Goal: Check status: Check status

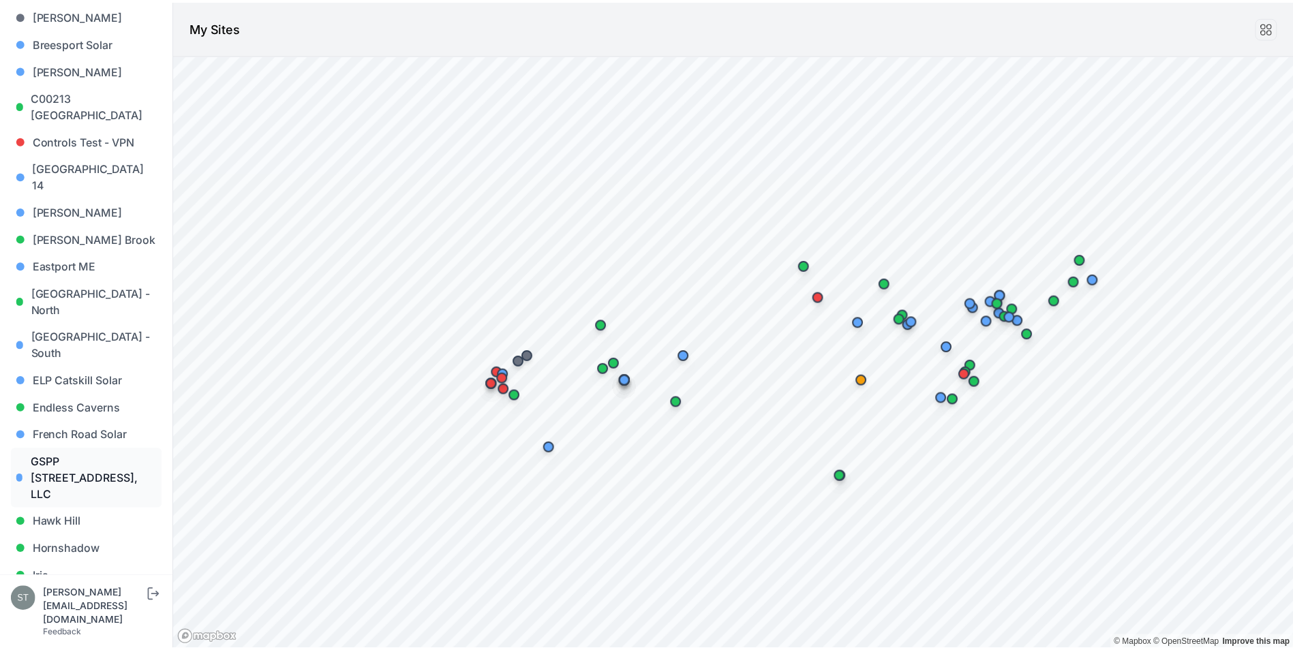
scroll to position [341, 0]
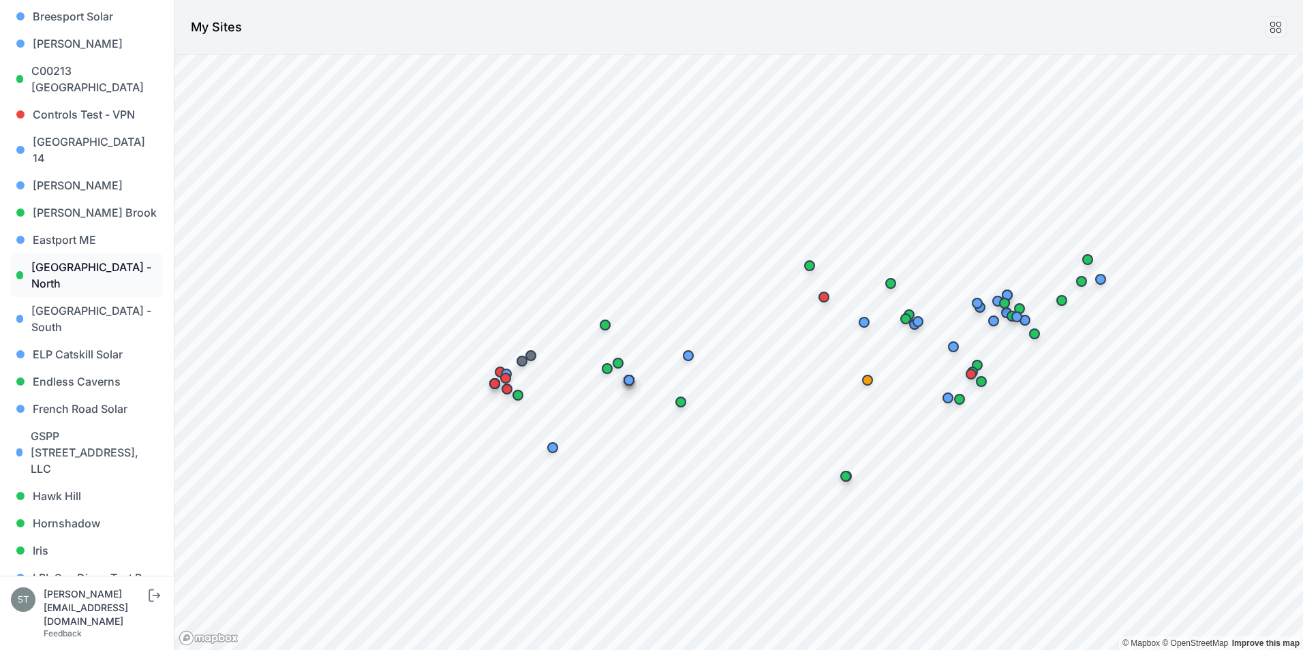
click at [88, 254] on link "[GEOGRAPHIC_DATA] - North" at bounding box center [87, 276] width 152 height 44
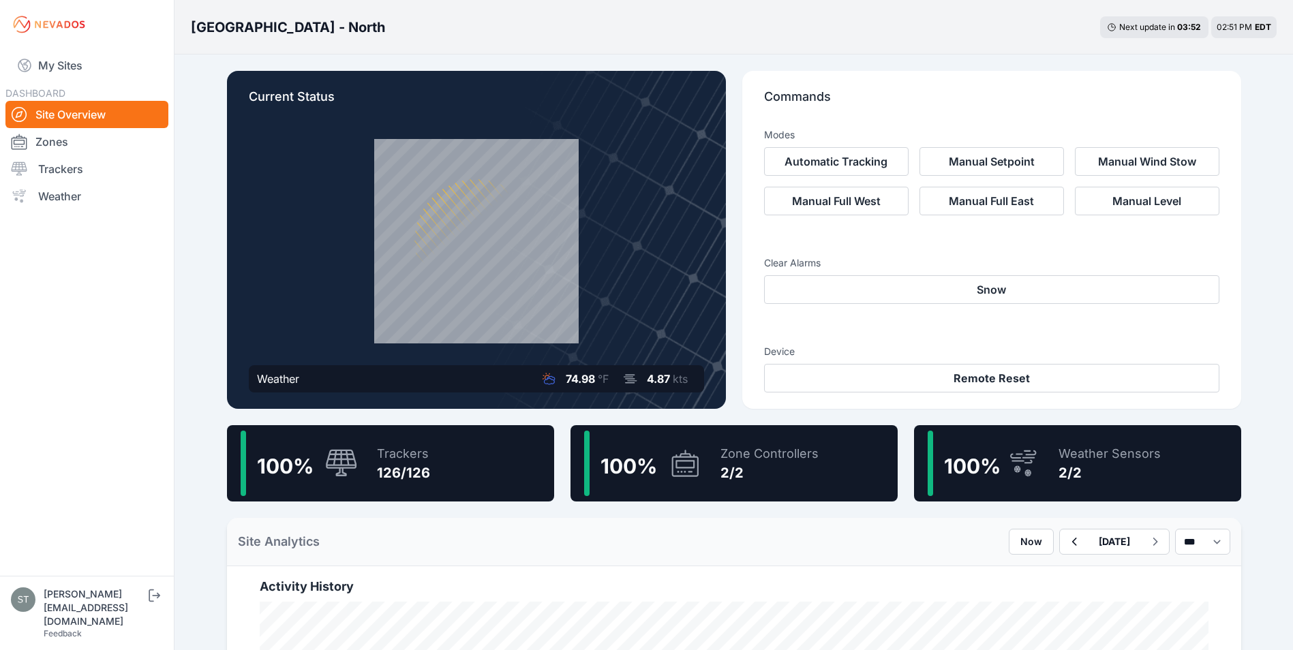
click at [301, 463] on span "100 %" at bounding box center [285, 466] width 57 height 25
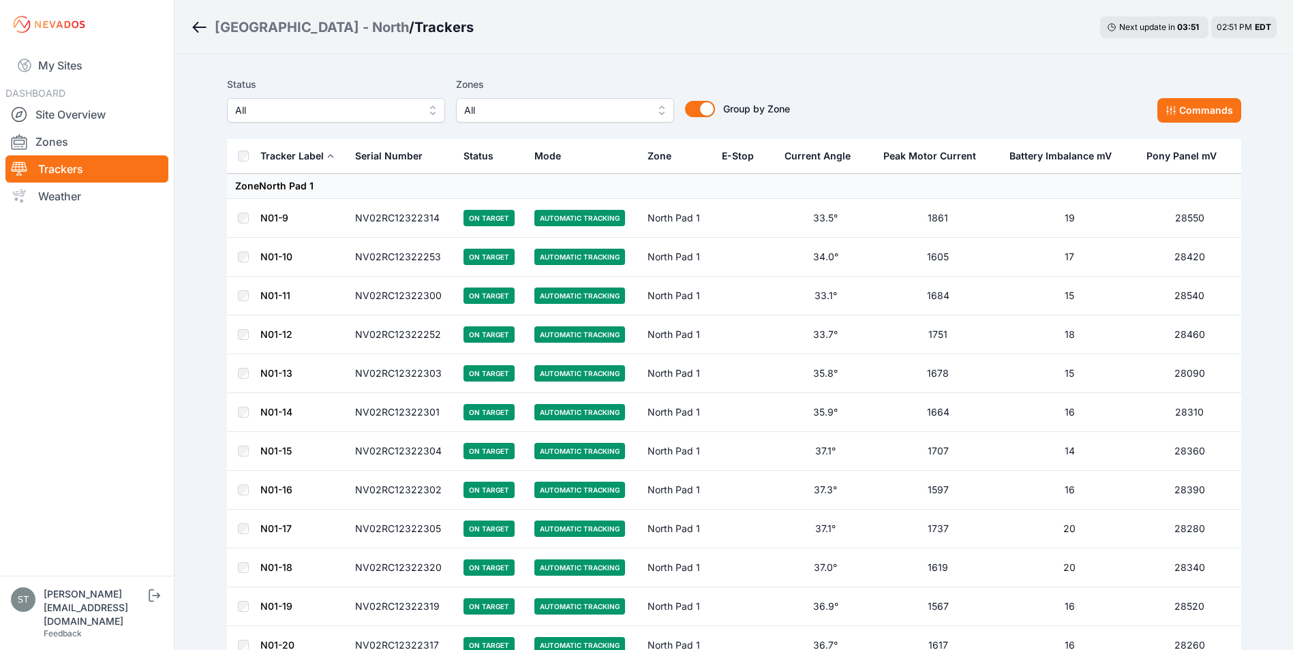
click at [265, 218] on link "N01-9" at bounding box center [274, 218] width 28 height 12
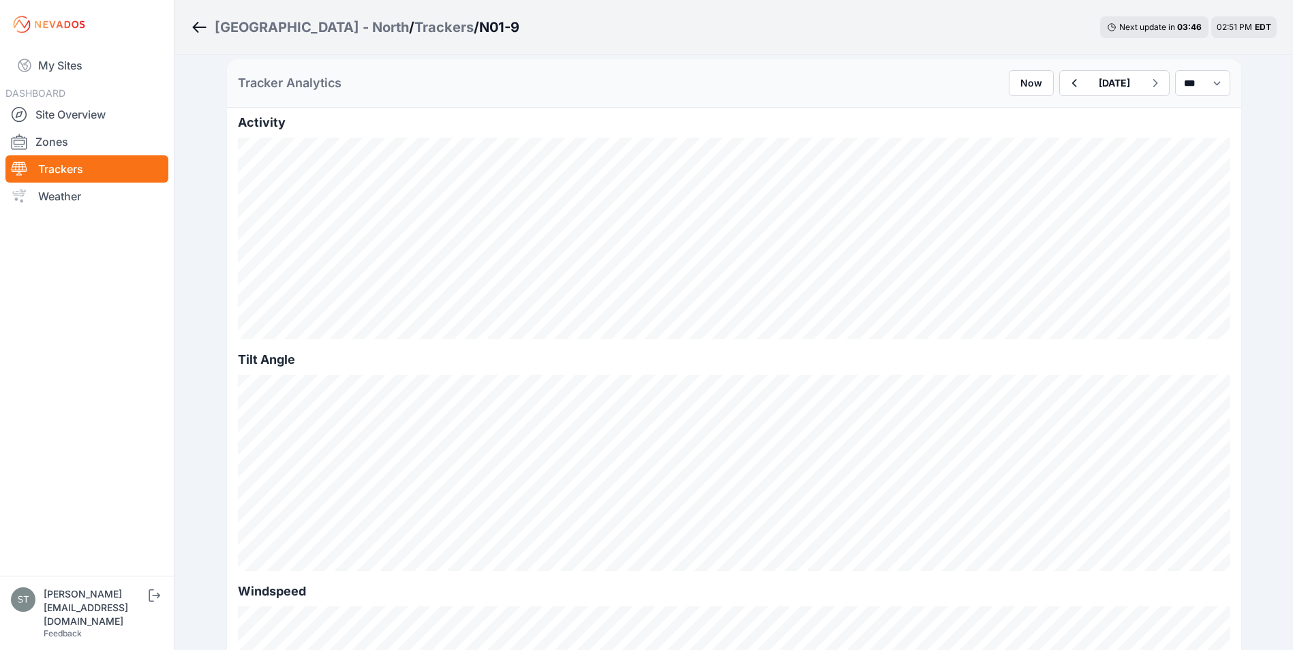
scroll to position [273, 0]
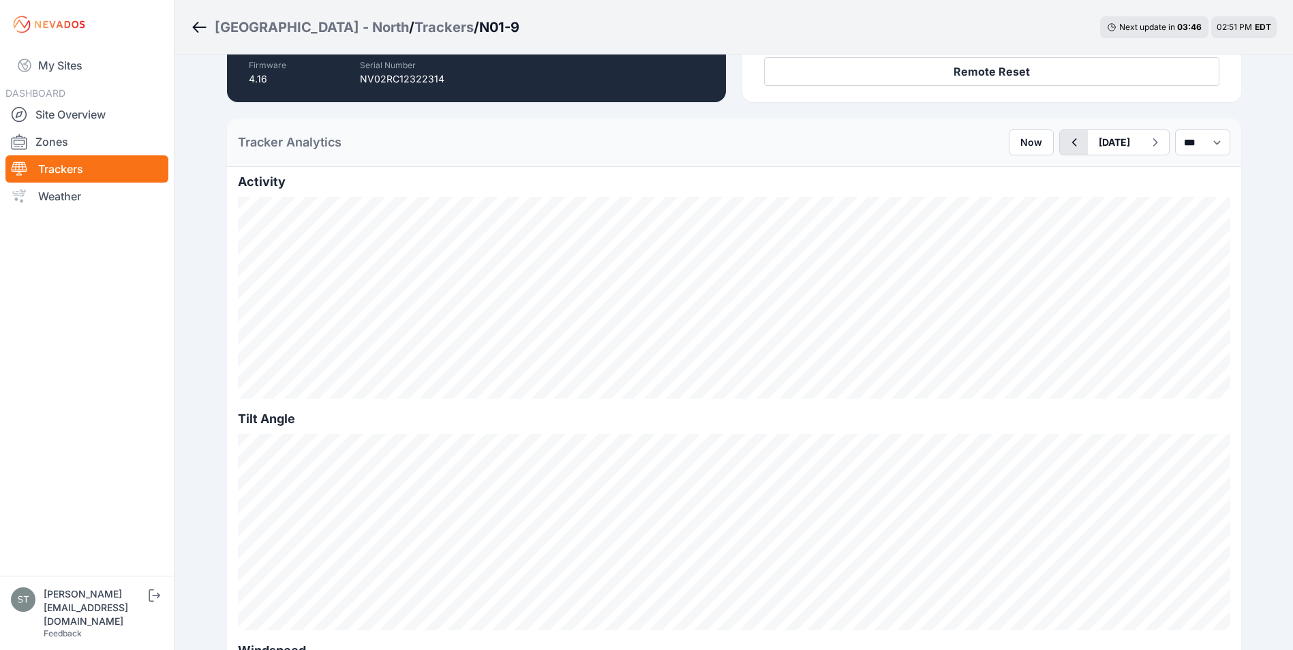
click at [1065, 137] on icon "button" at bounding box center [1073, 142] width 17 height 16
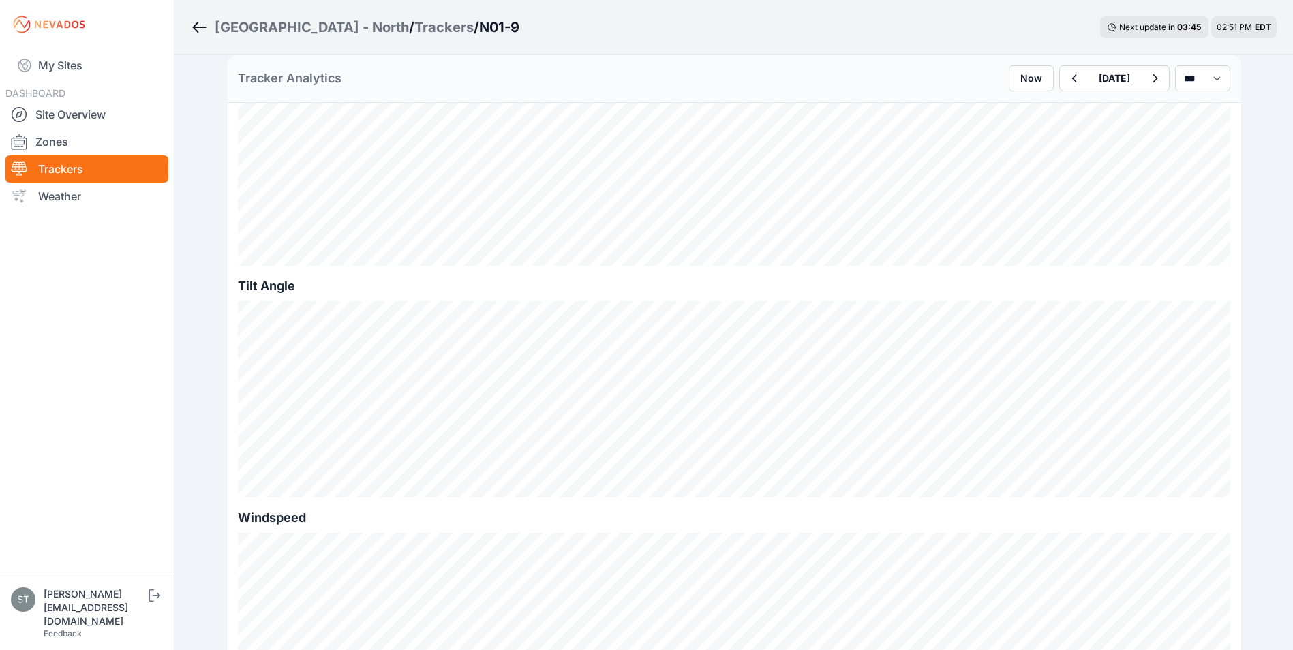
scroll to position [409, 0]
click at [1065, 84] on icon "button" at bounding box center [1073, 78] width 17 height 16
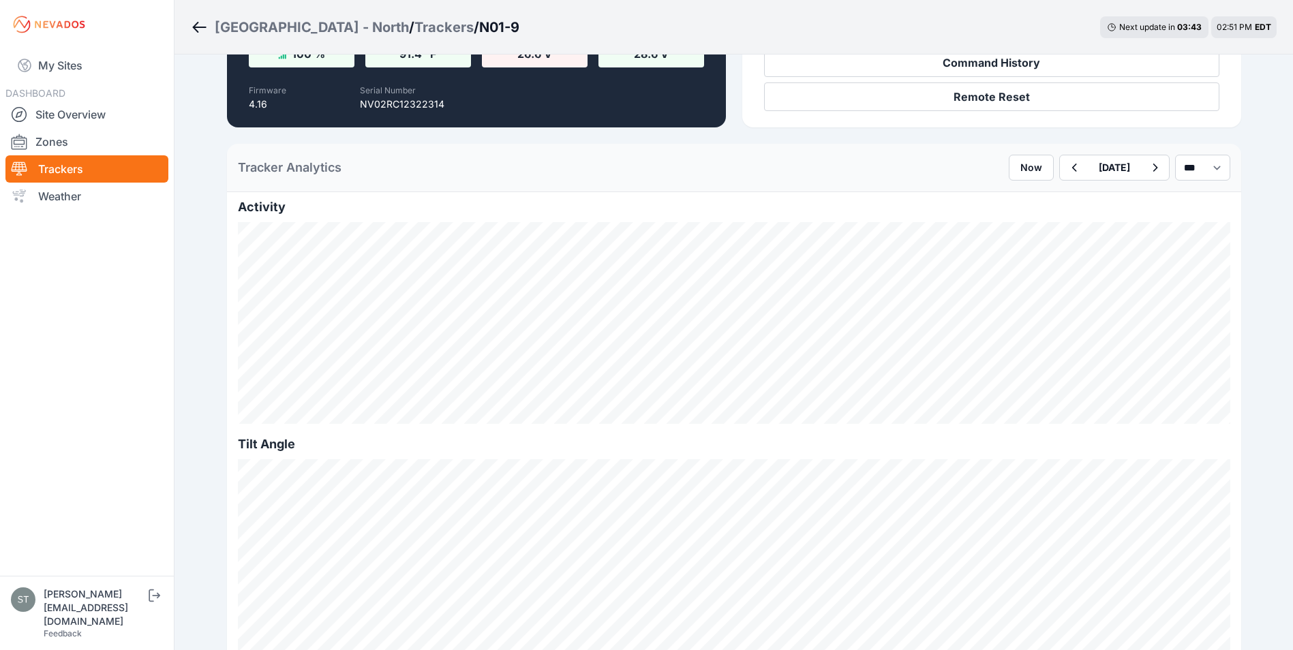
scroll to position [273, 0]
